Goal: Navigation & Orientation: Find specific page/section

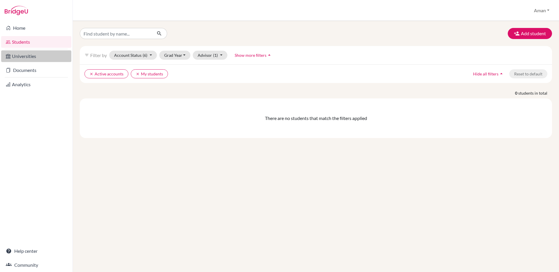
click at [33, 58] on link "Universities" at bounding box center [36, 56] width 70 height 12
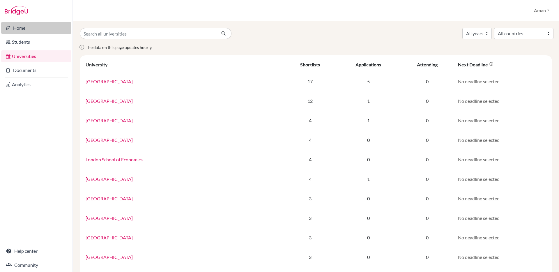
click at [30, 30] on link "Home" at bounding box center [36, 28] width 70 height 12
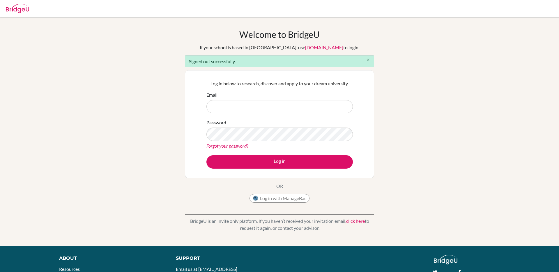
click at [266, 110] on input "Email" at bounding box center [280, 106] width 147 height 13
type input "[EMAIL_ADDRESS][DOMAIN_NAME]"
click at [207, 155] on button "Log in" at bounding box center [280, 161] width 147 height 13
